Goal: Task Accomplishment & Management: Manage account settings

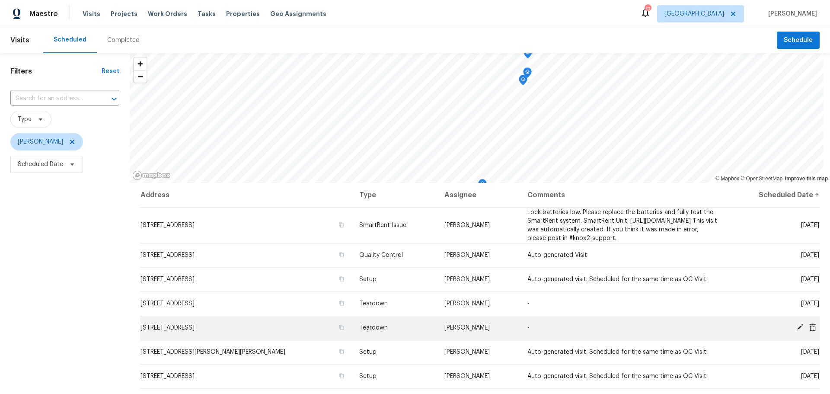
click at [796, 331] on icon at bounding box center [799, 327] width 7 height 7
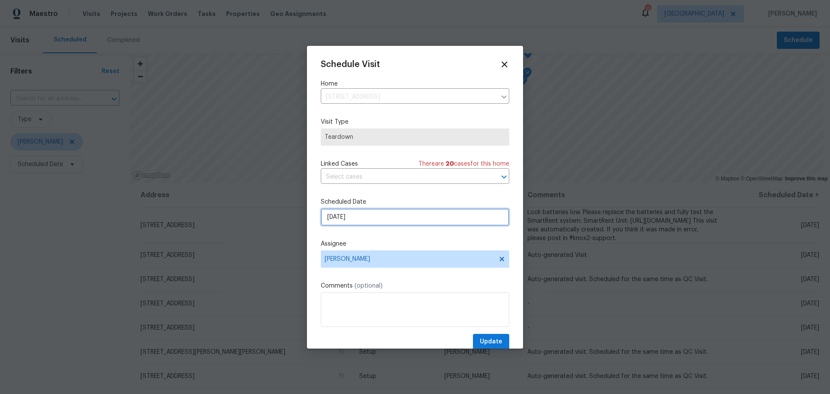
click at [354, 214] on input "9/3/2025" at bounding box center [415, 216] width 189 height 17
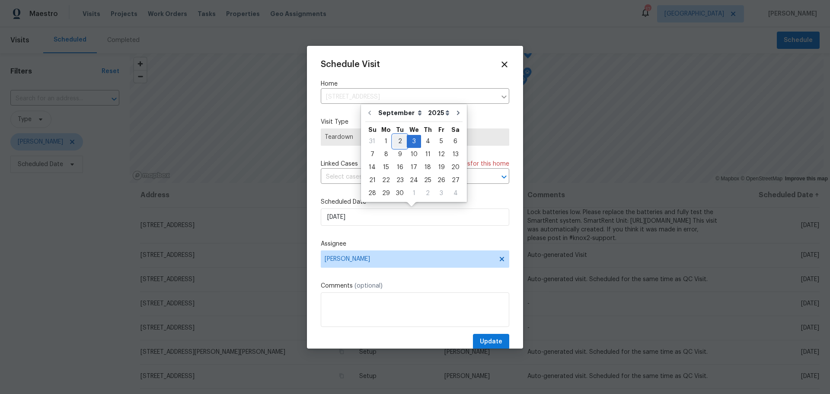
click at [398, 139] on div "2" at bounding box center [400, 141] width 14 height 12
type input "9/2/2025"
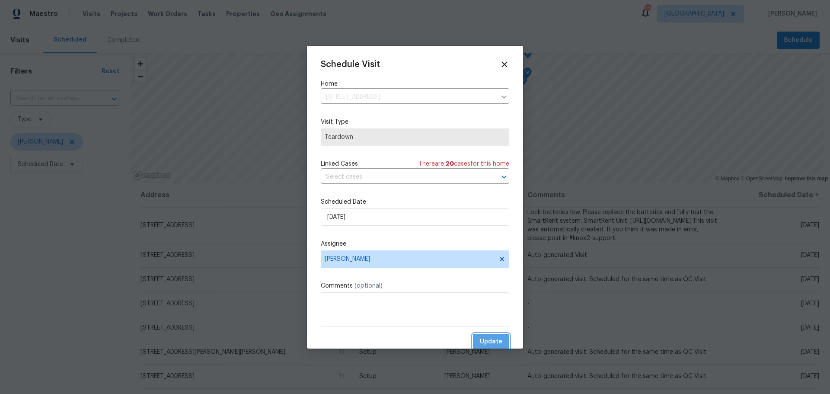
click at [473, 341] on button "Update" at bounding box center [491, 342] width 36 height 16
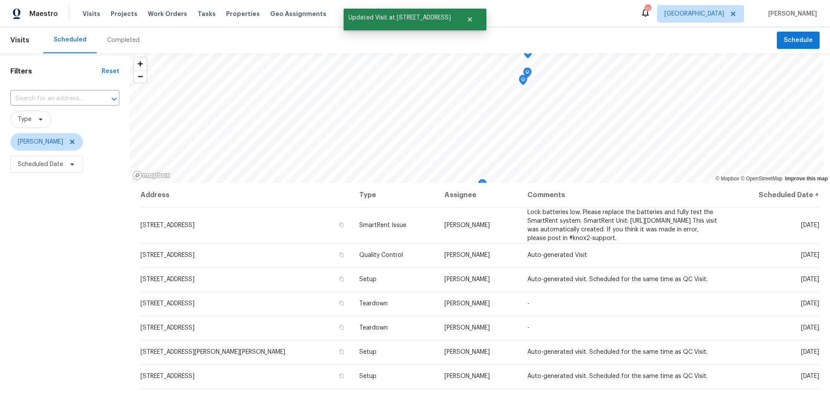
click at [651, 13] on div "17" at bounding box center [648, 9] width 6 height 9
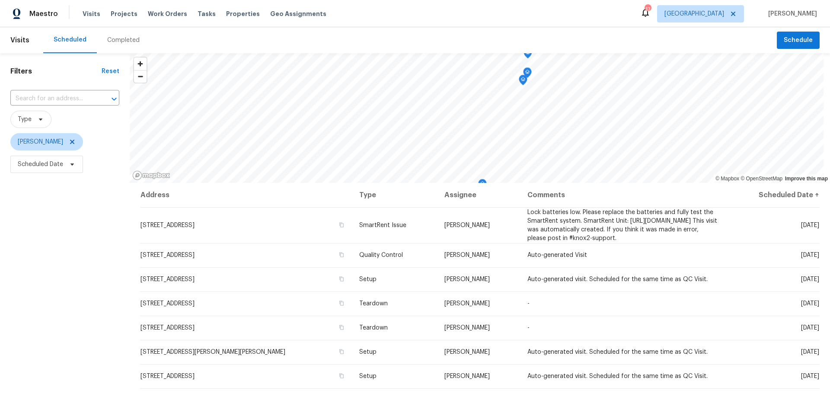
click at [651, 14] on icon at bounding box center [645, 12] width 10 height 10
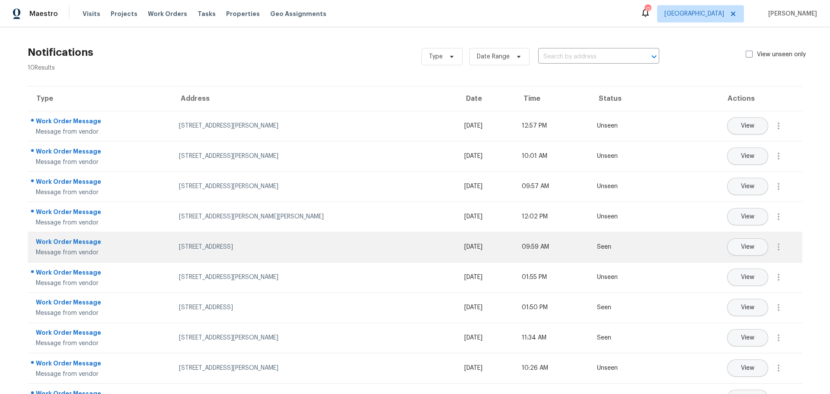
scroll to position [33, 0]
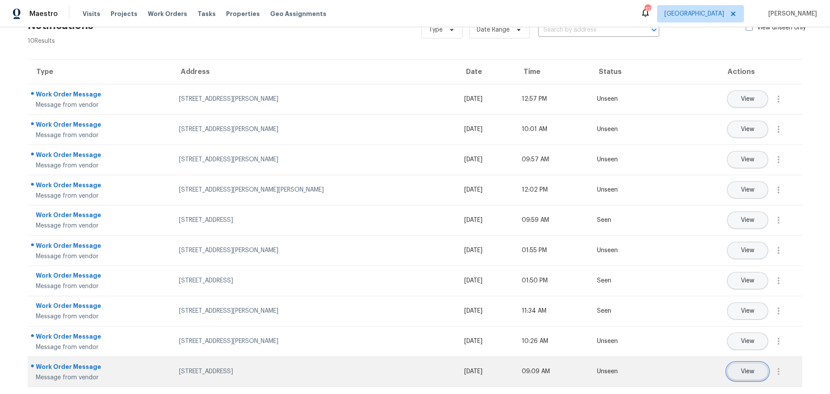
click at [735, 363] on button "View" at bounding box center [747, 371] width 41 height 17
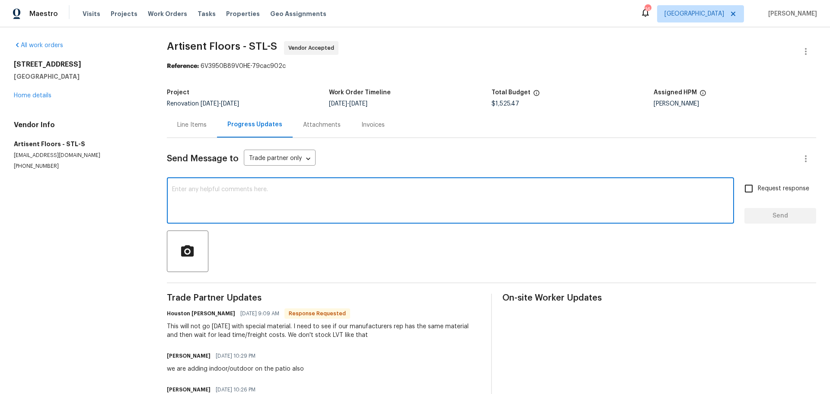
click at [284, 189] on textarea at bounding box center [450, 201] width 557 height 30
type textarea "alright no worries what other options do you have?"
click at [743, 186] on input "Request response" at bounding box center [749, 188] width 18 height 18
checkbox input "true"
click at [753, 212] on span "Send" at bounding box center [780, 216] width 58 height 11
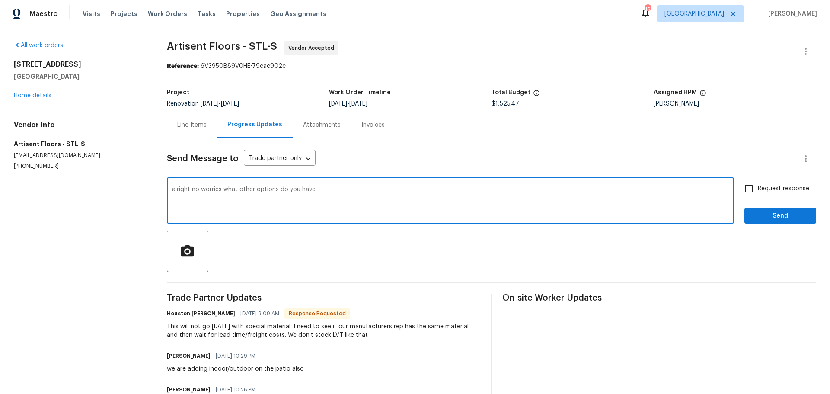
click at [221, 18] on div "Visits Projects Work Orders Tasks Properties Geo Assignments" at bounding box center [210, 13] width 254 height 17
click at [234, 12] on span "Properties" at bounding box center [243, 14] width 34 height 9
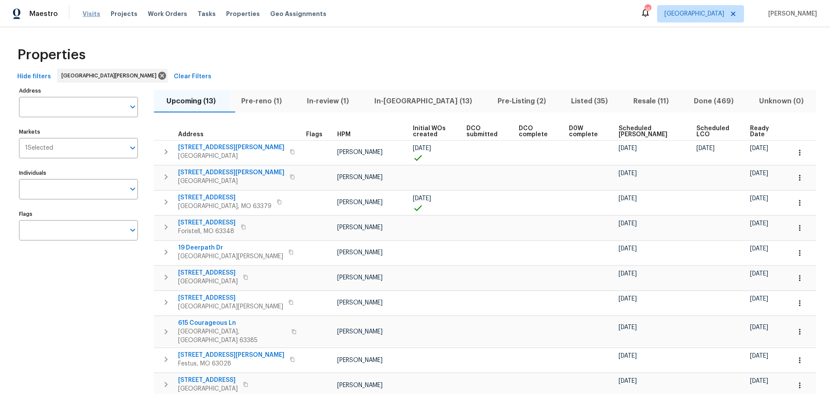
click at [96, 13] on span "Visits" at bounding box center [92, 14] width 18 height 9
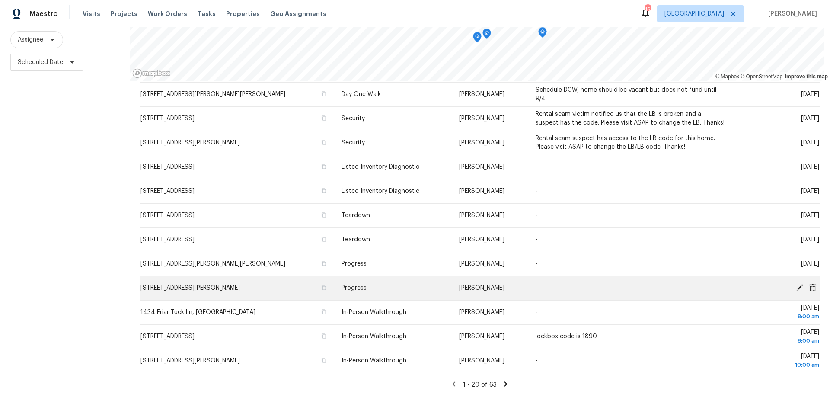
scroll to position [111, 0]
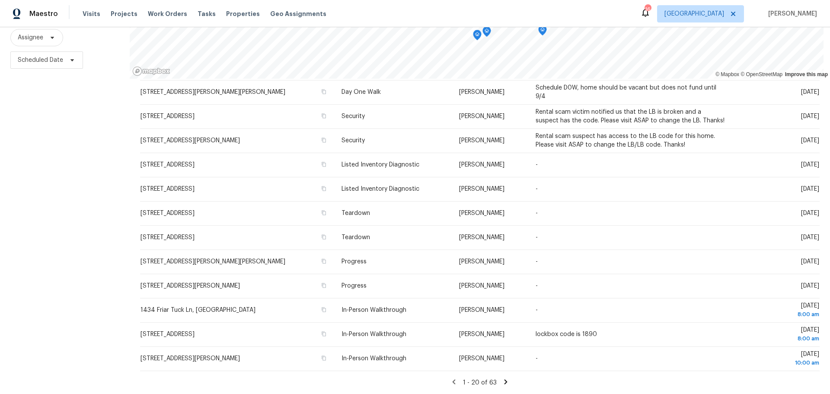
click at [505, 379] on icon at bounding box center [506, 381] width 3 height 5
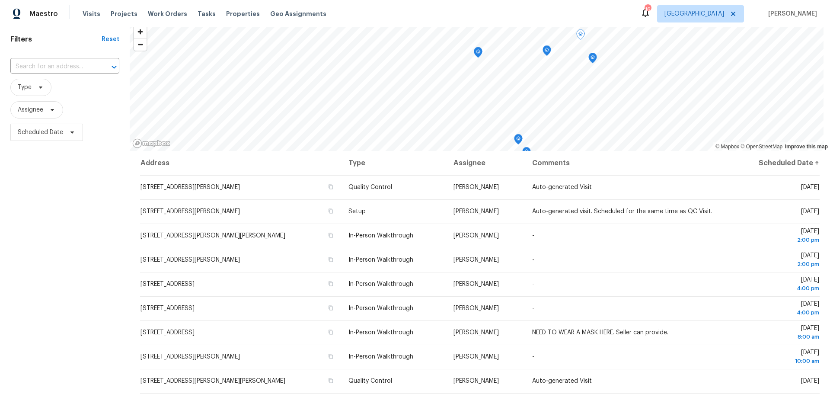
scroll to position [0, 0]
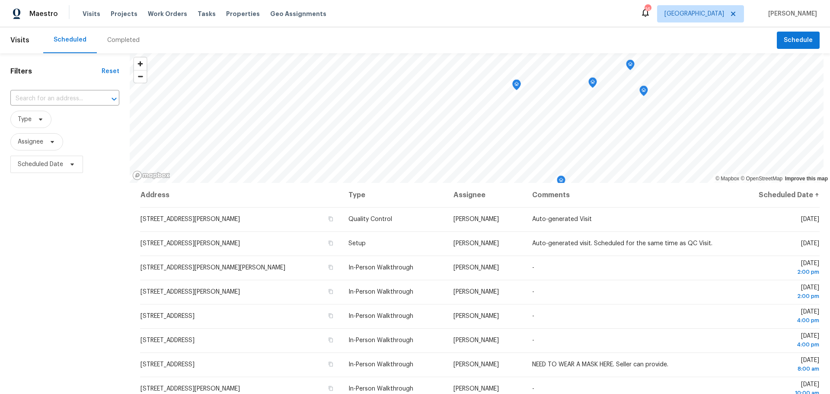
click at [120, 26] on div "Maestro Visits Projects Work Orders Tasks Properties Geo Assignments 16 St [PER…" at bounding box center [415, 13] width 830 height 27
click at [120, 32] on div "Completed" at bounding box center [123, 40] width 53 height 26
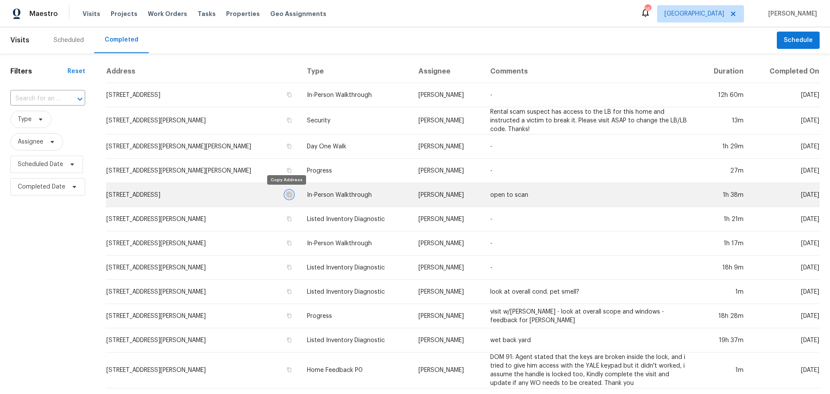
click at [287, 196] on icon "button" at bounding box center [289, 194] width 5 height 5
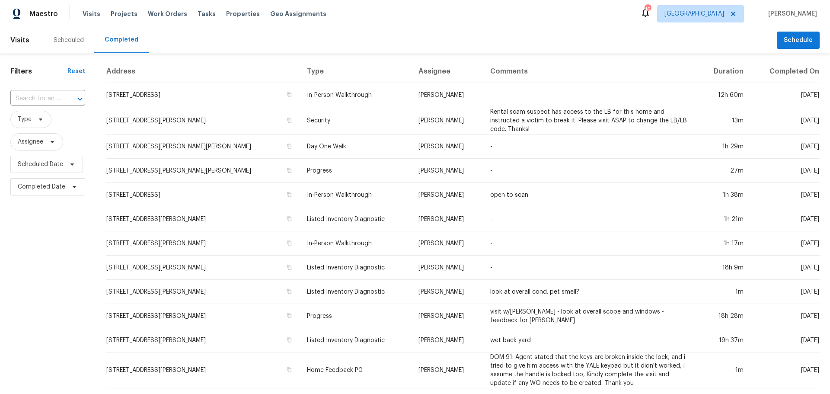
click at [71, 36] on div "Scheduled" at bounding box center [69, 40] width 30 height 9
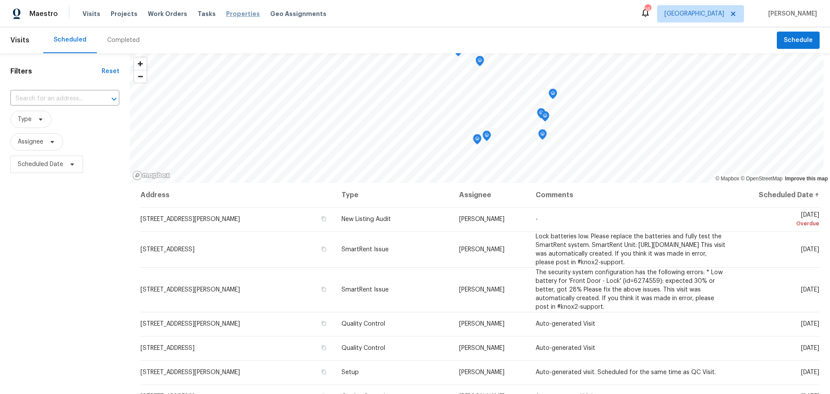
click at [234, 15] on span "Properties" at bounding box center [243, 14] width 34 height 9
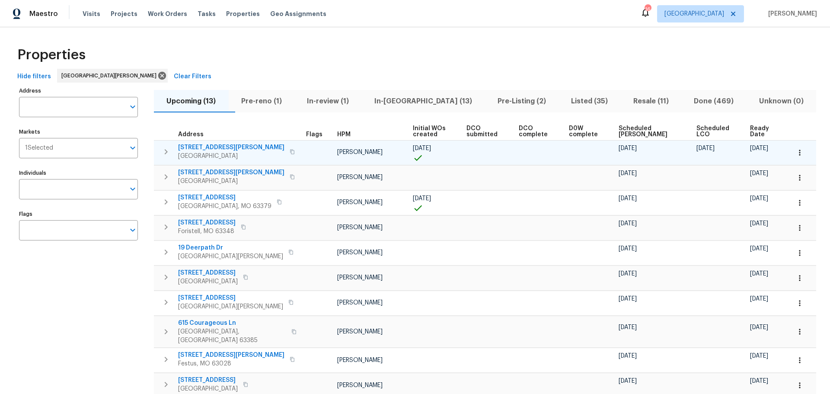
click at [796, 153] on icon "button" at bounding box center [800, 152] width 9 height 9
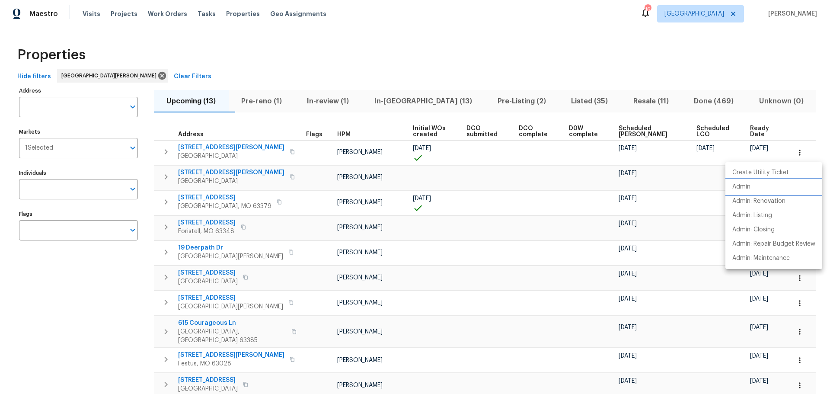
click at [751, 188] on li "Admin" at bounding box center [773, 187] width 97 height 14
click at [91, 13] on div at bounding box center [415, 197] width 830 height 394
click at [89, 12] on span "Visits" at bounding box center [92, 14] width 18 height 9
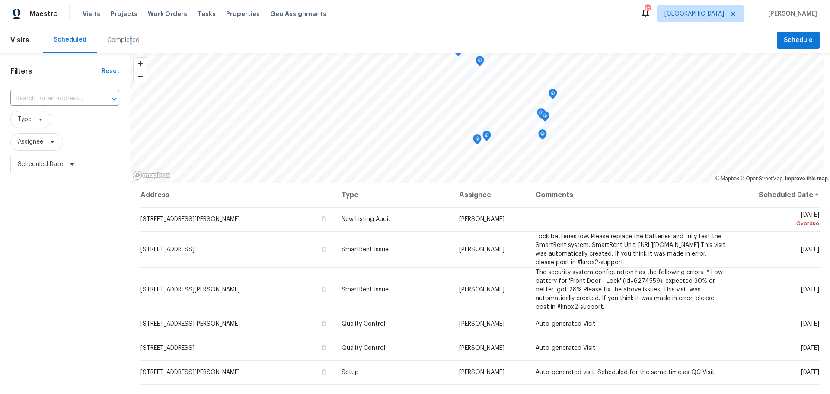
click at [128, 32] on div "Completed" at bounding box center [123, 40] width 53 height 26
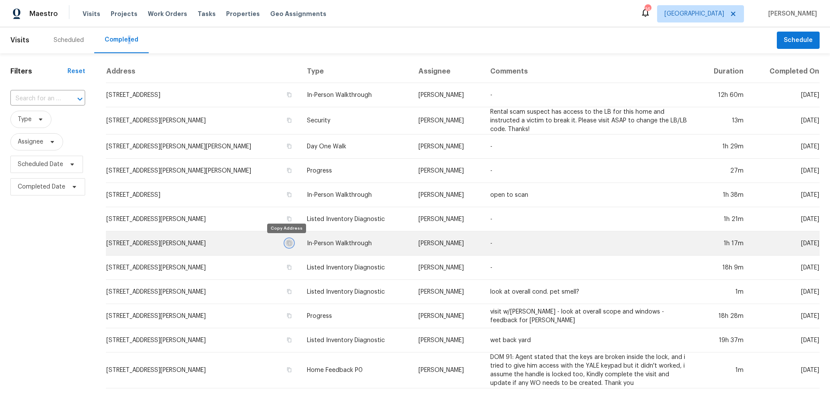
click at [287, 242] on icon "button" at bounding box center [289, 242] width 4 height 5
